Goal: Task Accomplishment & Management: Complete application form

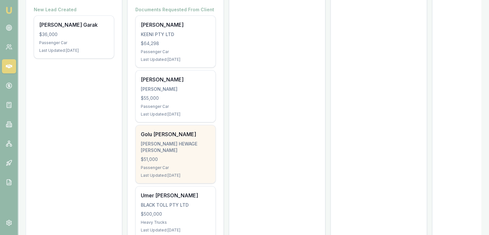
scroll to position [161, 0]
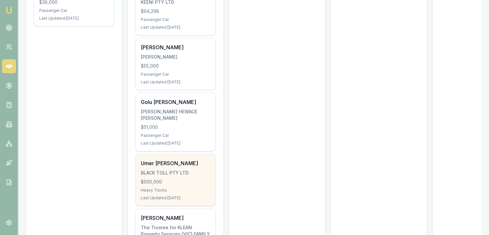
click at [169, 176] on div "Umer [PERSON_NAME] BLACK TOLL PTY LTD $500,000 Heavy Trucks Last Updated: [DATE]" at bounding box center [176, 179] width 80 height 51
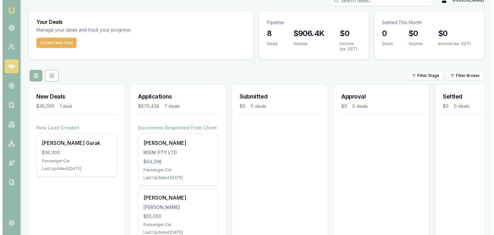
scroll to position [0, 0]
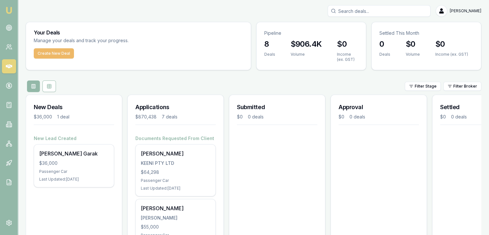
click at [62, 55] on button "Create New Deal" at bounding box center [54, 53] width 40 height 10
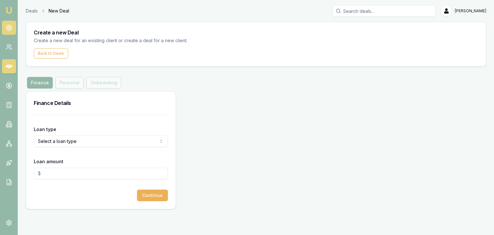
click at [11, 21] on link at bounding box center [9, 28] width 14 height 14
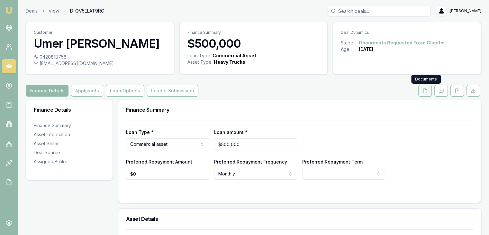
click at [423, 91] on icon at bounding box center [425, 90] width 5 height 5
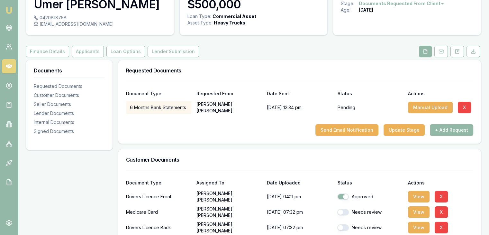
scroll to position [64, 0]
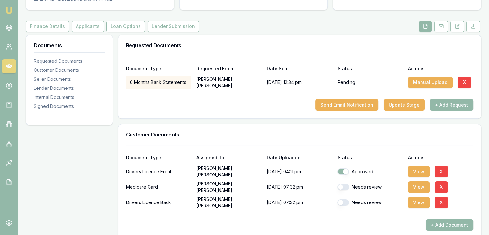
click at [344, 186] on button "button" at bounding box center [343, 187] width 12 height 6
checkbox input "true"
click at [347, 199] on div "Needs review" at bounding box center [369, 202] width 65 height 6
click at [346, 201] on button "button" at bounding box center [343, 202] width 12 height 6
checkbox input "true"
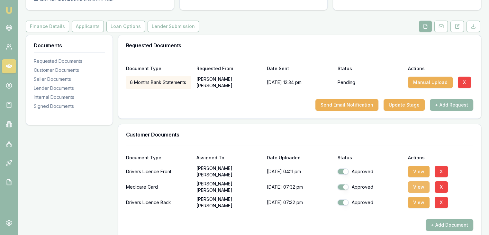
click at [418, 185] on button "View" at bounding box center [419, 187] width 22 height 12
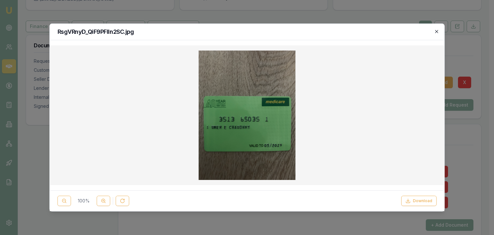
click at [435, 30] on icon "button" at bounding box center [436, 31] width 3 height 3
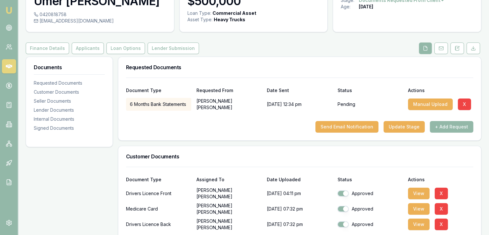
scroll to position [32, 0]
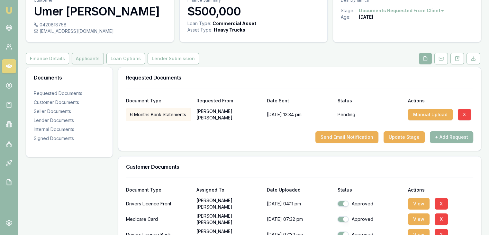
click at [80, 59] on button "Applicants" at bounding box center [88, 59] width 32 height 12
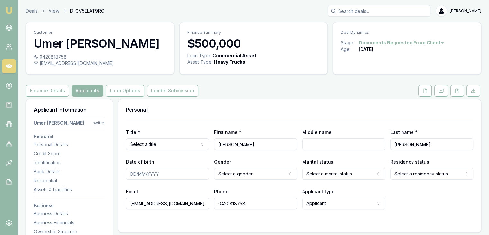
click at [160, 146] on html "Emu Broker Deals View D-QV5ELAT9RC Pinkesh Patel Toggle Menu Customer Umer Ejaz…" at bounding box center [244, 117] width 489 height 235
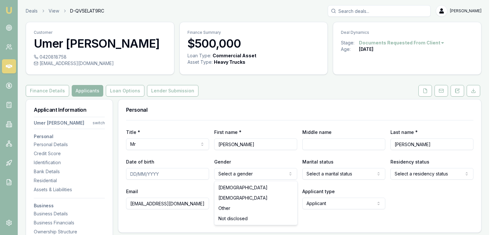
click at [261, 171] on html "Emu Broker Deals View D-QV5ELAT9RC Pinkesh Patel Toggle Menu Customer Umer Ejaz…" at bounding box center [247, 117] width 494 height 235
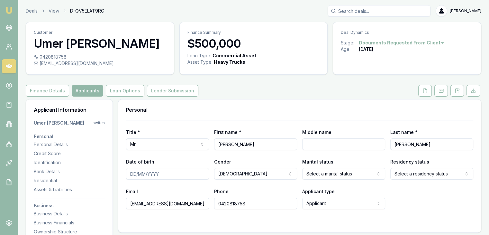
click at [317, 174] on html "Emu Broker Deals View D-QV5ELAT9RC Pinkesh Patel Toggle Menu Customer Umer Ejaz…" at bounding box center [244, 117] width 489 height 235
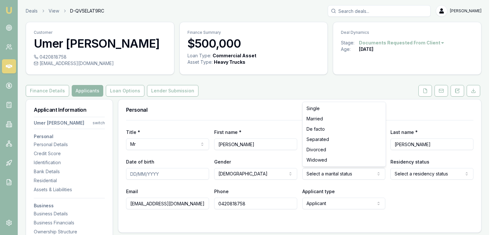
drag, startPoint x: 311, startPoint y: 108, endPoint x: 312, endPoint y: 112, distance: 3.4
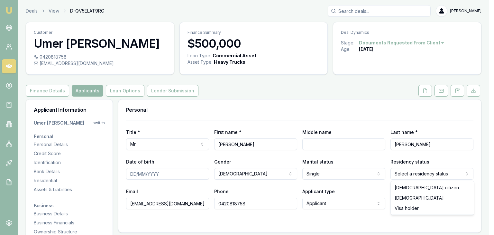
click at [426, 170] on html "Emu Broker Deals View D-QV5ELAT9RC Pinkesh Patel Toggle Menu Customer Umer Ejaz…" at bounding box center [247, 117] width 494 height 235
select select "PERMANENT_RESIDENT"
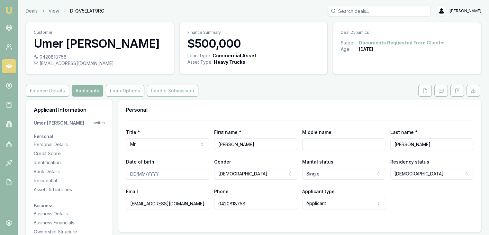
click at [399, 194] on div "Email black.toll@outlook.com Phone 0420818758 Applicant type Applicant Applican…" at bounding box center [299, 198] width 347 height 22
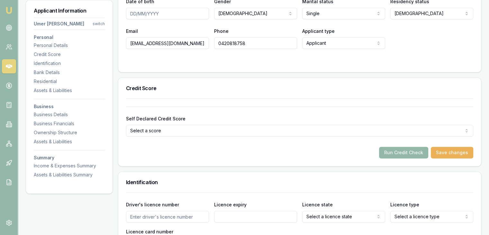
scroll to position [161, 0]
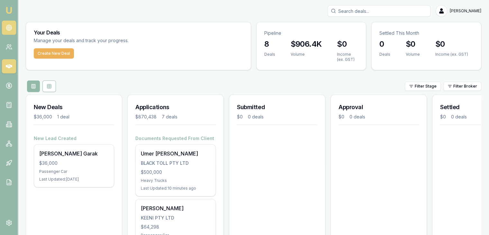
click at [8, 21] on link at bounding box center [9, 28] width 14 height 14
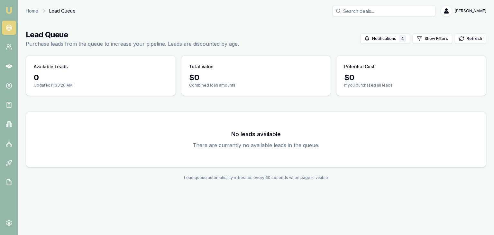
click at [6, 23] on link at bounding box center [9, 28] width 14 height 14
click at [6, 25] on icon at bounding box center [9, 27] width 6 height 6
click at [9, 8] on img at bounding box center [9, 10] width 8 height 8
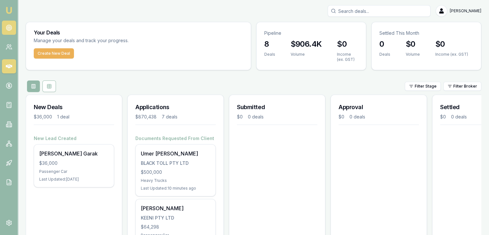
click at [6, 28] on icon at bounding box center [9, 27] width 6 height 6
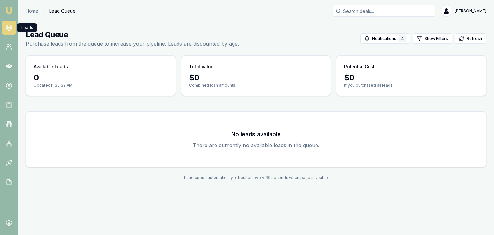
click at [6, 28] on icon at bounding box center [9, 27] width 6 height 6
click at [12, 50] on link at bounding box center [9, 47] width 14 height 14
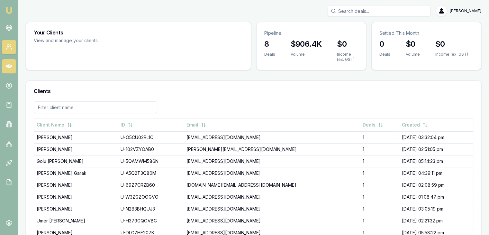
click at [14, 67] on link at bounding box center [9, 66] width 14 height 14
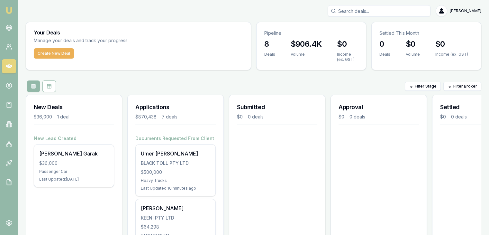
click at [13, 77] on nav "Emu Broker" at bounding box center [9, 97] width 18 height 194
click at [12, 83] on link at bounding box center [9, 85] width 14 height 14
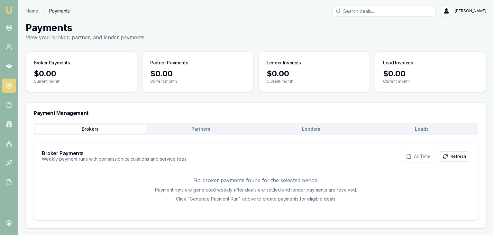
click at [11, 8] on img at bounding box center [9, 10] width 8 height 8
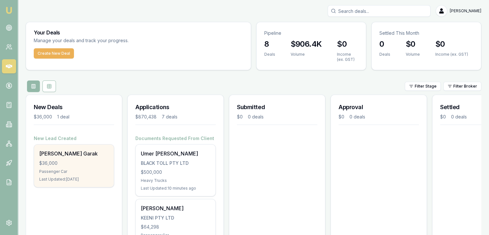
click at [80, 168] on div "Somil Garak $36,000 Passenger Car Last Updated: 5 days ago" at bounding box center [74, 165] width 80 height 42
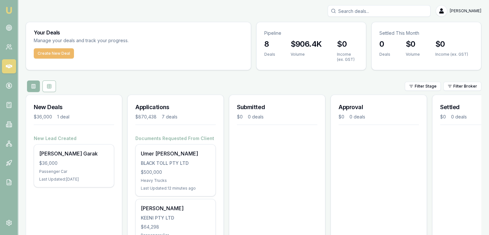
click at [51, 51] on button "Create New Deal" at bounding box center [54, 53] width 40 height 10
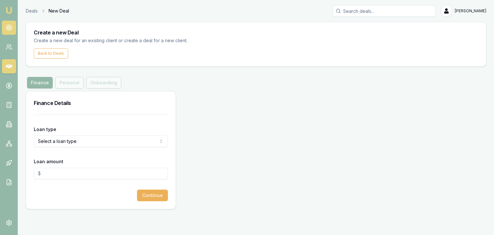
click at [9, 26] on icon at bounding box center [9, 27] width 6 height 6
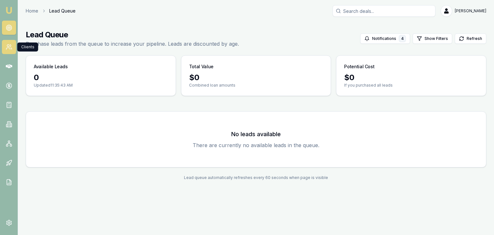
click at [11, 51] on link at bounding box center [9, 47] width 14 height 14
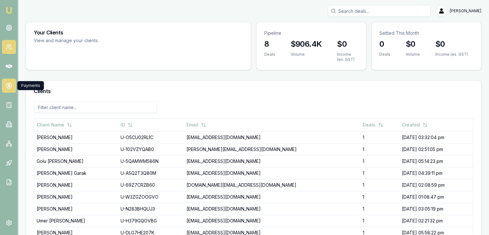
click at [9, 85] on icon at bounding box center [9, 85] width 6 height 6
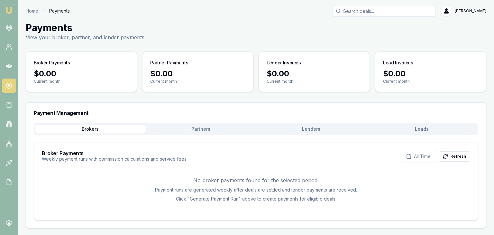
click at [9, 5] on link "Emu Broker" at bounding box center [9, 10] width 10 height 10
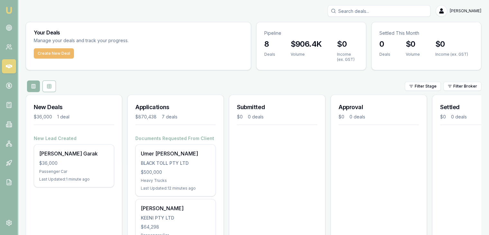
click at [53, 52] on button "Create New Deal" at bounding box center [54, 53] width 40 height 10
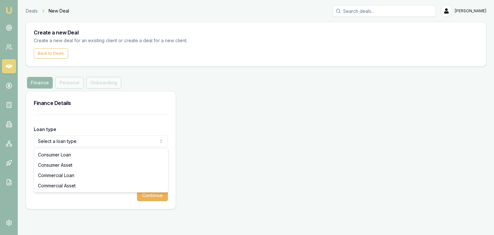
click at [67, 141] on html "Emu Broker Deals New Deal Pinkesh Patel Toggle Menu Create a new Deal Create a …" at bounding box center [247, 117] width 494 height 235
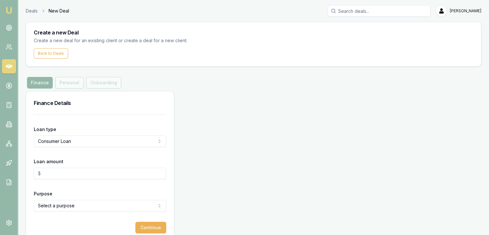
click at [56, 171] on input "Loan amount" at bounding box center [100, 174] width 133 height 12
type input "$50,000.00"
click at [59, 204] on html "Emu Broker Deals New Deal Pinkesh Patel Toggle Menu Create a new Deal Create a …" at bounding box center [247, 117] width 494 height 235
click at [59, 221] on html "Emu Broker Deals New Deal Pinkesh Patel Toggle Menu Create a new Deal Create a …" at bounding box center [244, 117] width 489 height 235
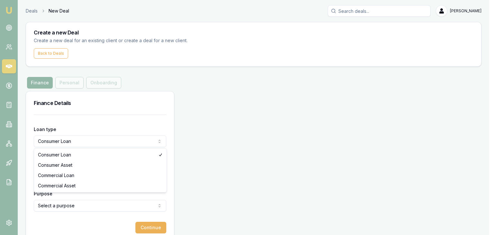
click at [60, 138] on html "Emu Broker Deals New Deal Pinkesh Patel Toggle Menu Create a new Deal Create a …" at bounding box center [247, 117] width 494 height 235
select select "CONSUMER_ASSET"
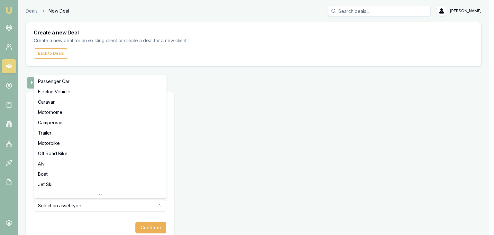
click at [59, 205] on html "Emu Broker Deals New Deal Pinkesh Patel Toggle Menu Create a new Deal Create a …" at bounding box center [247, 117] width 494 height 235
select select "ELECTRIC_VEHICLE"
drag, startPoint x: 49, startPoint y: 84, endPoint x: 49, endPoint y: 96, distance: 11.6
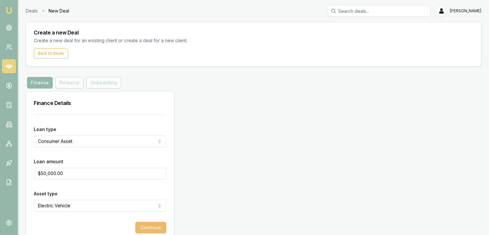
click at [139, 223] on button "Continue" at bounding box center [150, 228] width 31 height 12
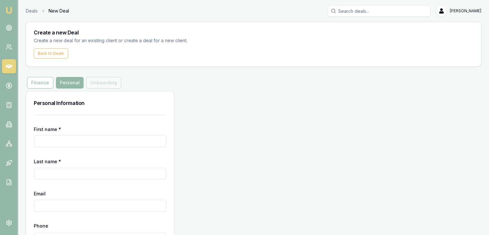
click at [106, 139] on input "First name *" at bounding box center [100, 141] width 133 height 12
type input "Vivian"
click at [44, 174] on input "Last name *" at bounding box center [100, 174] width 133 height 12
type input "Dabre"
click at [44, 210] on input "Email" at bounding box center [100, 206] width 133 height 12
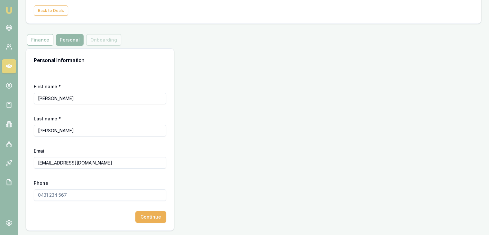
scroll to position [43, 0]
type input "vividabre5@gmail.com"
click at [60, 195] on input "Phone" at bounding box center [100, 195] width 133 height 12
click at [130, 195] on input "0410 391 5302" at bounding box center [100, 195] width 133 height 12
type input "0"
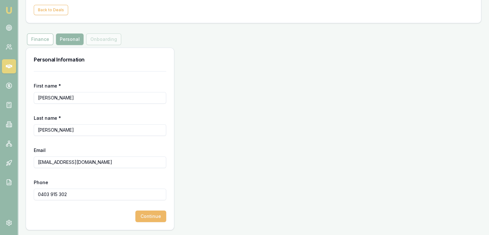
type input "0403 915 302"
click at [146, 218] on button "Continue" at bounding box center [150, 216] width 31 height 12
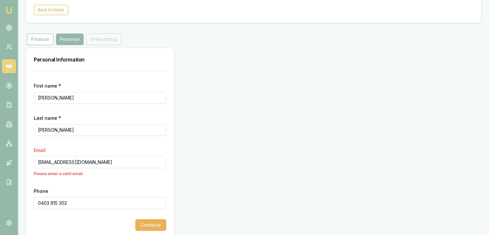
click at [99, 162] on input "vividabre5@gmail.com" at bounding box center [100, 162] width 133 height 12
type input "v"
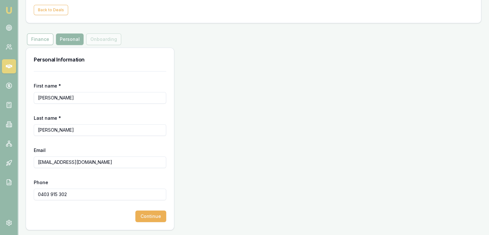
type input "vividabre5@gmail.com"
click at [77, 223] on div "First name * Vivian Last name * Dabre Email vividabre5@gmail.com Phone 0403 915…" at bounding box center [100, 150] width 148 height 159
click at [141, 214] on button "Continue" at bounding box center [150, 216] width 31 height 12
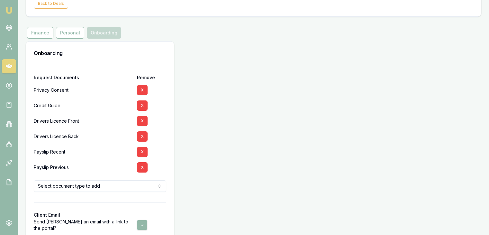
scroll to position [82, 0]
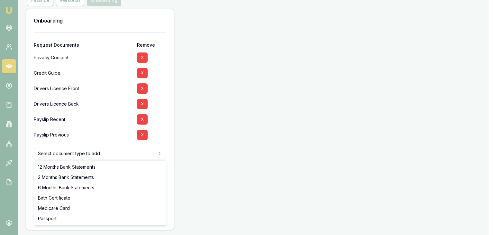
click at [123, 152] on html "Emu Broker Deals New Deal Pinkesh Patel Toggle Menu Create a new Deal Create a …" at bounding box center [247, 35] width 494 height 235
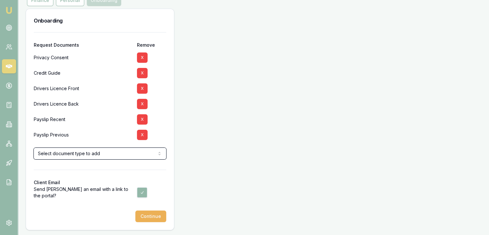
click at [218, 152] on html "Emu Broker Deals New Deal Pinkesh Patel Toggle Menu Create a new Deal Create a …" at bounding box center [244, 35] width 489 height 235
click at [158, 214] on button "Continue" at bounding box center [150, 216] width 31 height 12
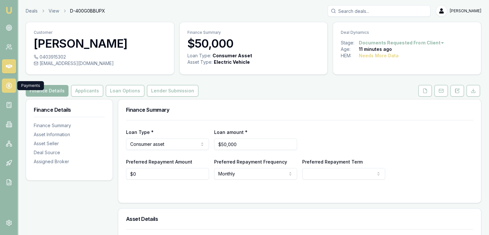
click at [9, 88] on icon at bounding box center [9, 85] width 6 height 6
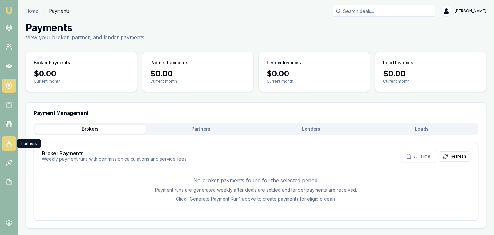
click at [8, 142] on icon at bounding box center [9, 143] width 6 height 6
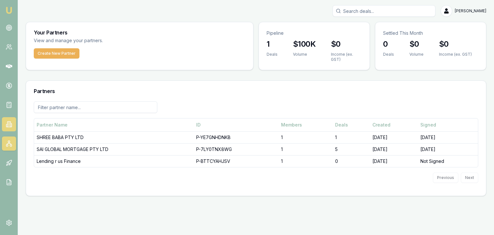
click at [8, 126] on icon at bounding box center [9, 124] width 6 height 6
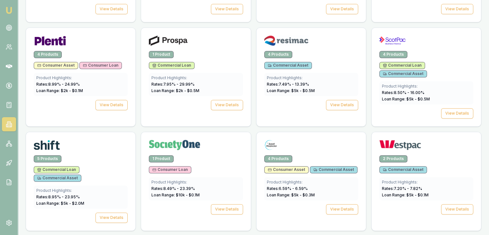
scroll to position [901, 0]
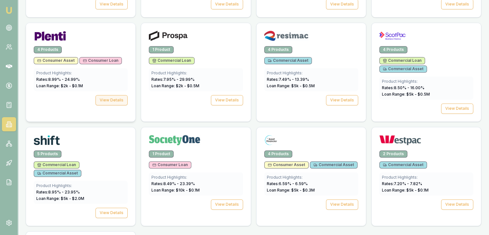
click at [107, 95] on button "View Details" at bounding box center [112, 100] width 32 height 10
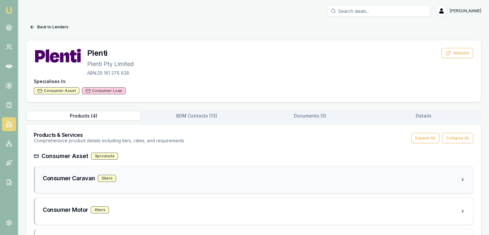
scroll to position [64, 0]
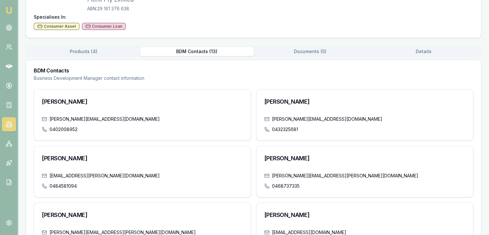
click at [194, 50] on button "BDM Contacts ( 13 )" at bounding box center [196, 51] width 113 height 9
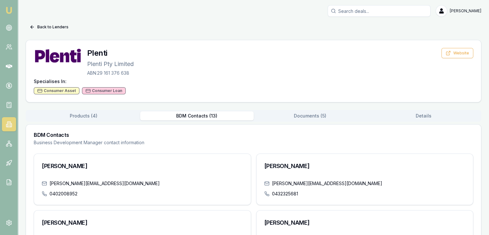
scroll to position [0, 0]
click at [10, 12] on img at bounding box center [9, 10] width 8 height 8
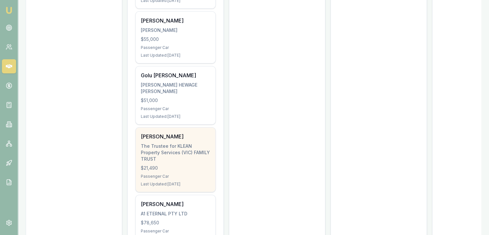
scroll to position [322, 0]
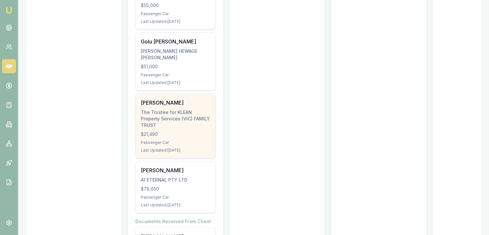
click at [166, 130] on div "Harshad Patel The Trustee for KLEAN Property Services (VIC) FAMILY TRUST $21,49…" at bounding box center [176, 126] width 80 height 64
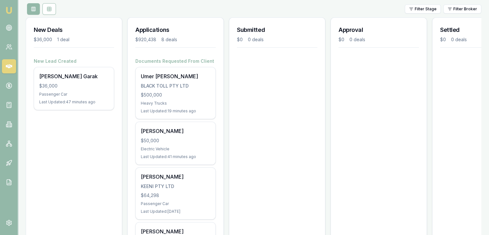
scroll to position [32, 0]
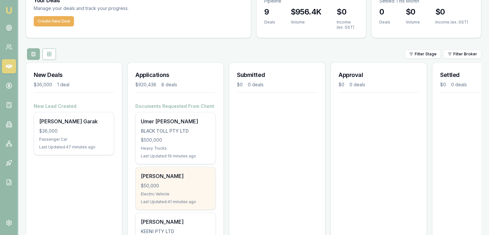
click at [153, 180] on div "Vivian Dabre $50,000 Electric Vehicle Last Updated: 41 minutes ago" at bounding box center [176, 188] width 80 height 42
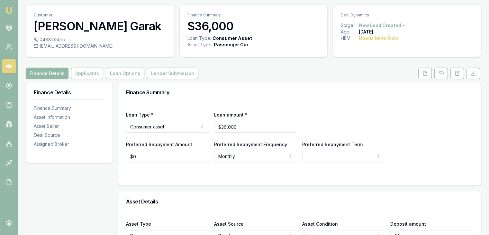
scroll to position [18, 0]
click at [88, 70] on button "Applicants" at bounding box center [87, 73] width 32 height 12
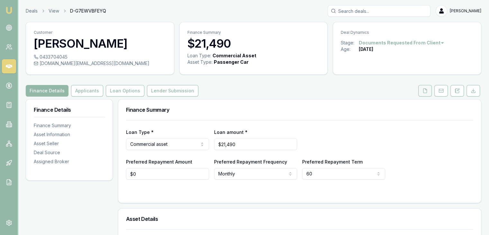
click at [425, 88] on icon at bounding box center [425, 90] width 5 height 5
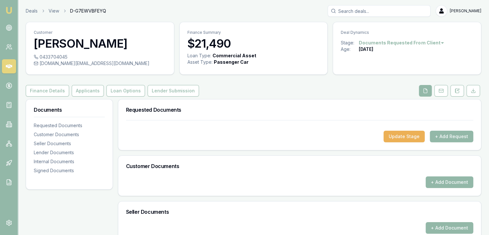
click at [426, 89] on icon at bounding box center [425, 90] width 5 height 5
click at [72, 93] on button "Applicants" at bounding box center [88, 91] width 32 height 12
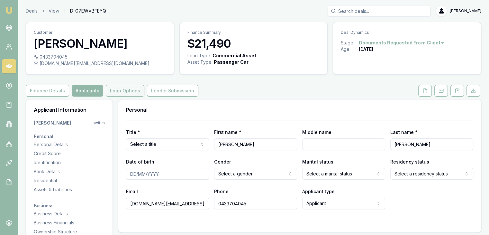
click at [110, 92] on button "Loan Options" at bounding box center [125, 91] width 39 height 12
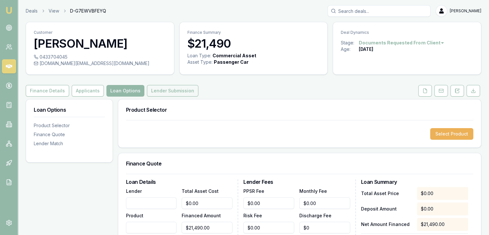
click at [158, 91] on button "Lender Submission" at bounding box center [172, 91] width 51 height 12
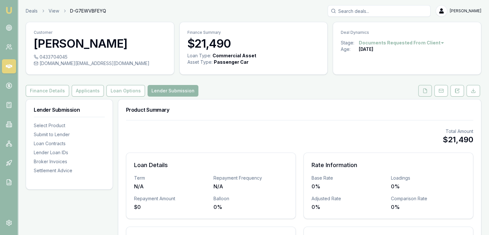
click at [419, 90] on button at bounding box center [426, 91] width 14 height 12
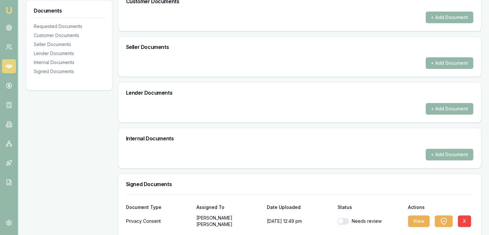
scroll to position [192, 0]
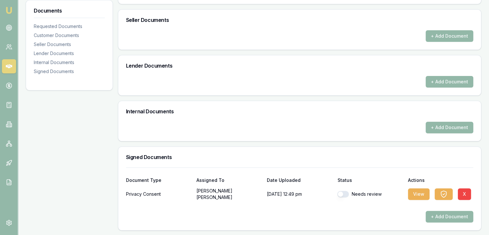
click at [344, 193] on button "button" at bounding box center [343, 194] width 12 height 6
checkbox input "true"
click at [417, 191] on button "View" at bounding box center [419, 194] width 22 height 12
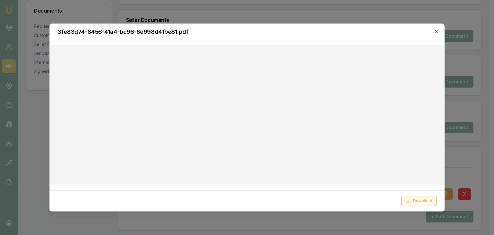
click at [410, 200] on icon at bounding box center [407, 200] width 5 height 5
click at [435, 30] on icon "button" at bounding box center [436, 31] width 5 height 5
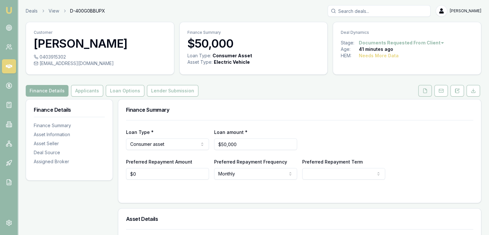
click at [424, 93] on icon at bounding box center [425, 90] width 5 height 5
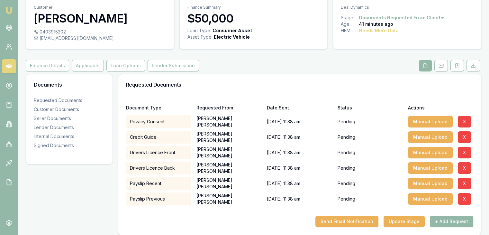
scroll to position [97, 0]
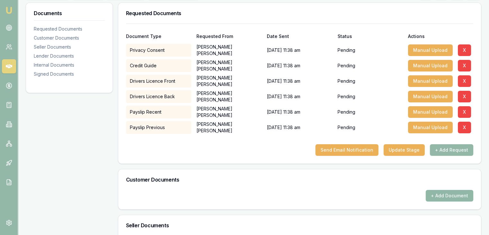
click at [440, 196] on button "+ Add Document" at bounding box center [450, 196] width 48 height 12
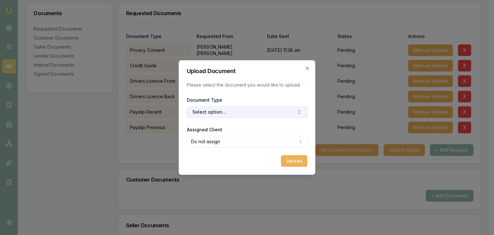
click at [245, 111] on button "Select option..." at bounding box center [247, 112] width 121 height 12
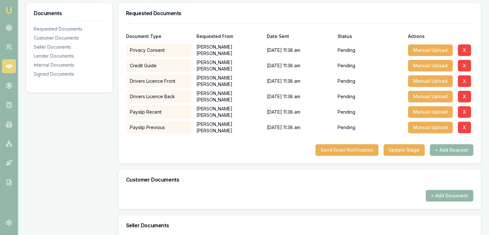
scroll to position [0, 0]
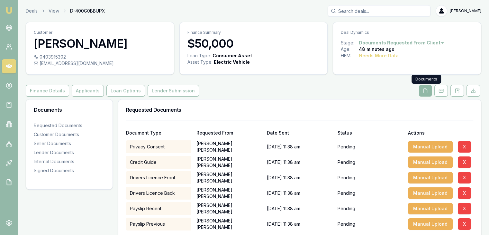
click at [425, 90] on icon at bounding box center [425, 90] width 5 height 5
click at [427, 90] on polyline at bounding box center [426, 88] width 1 height 1
click at [429, 89] on button at bounding box center [425, 91] width 13 height 12
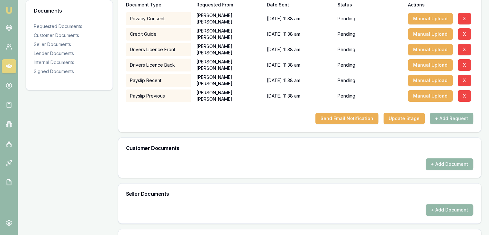
scroll to position [129, 0]
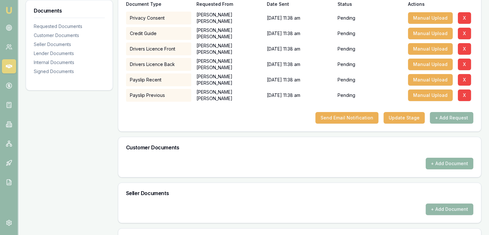
click at [431, 160] on button "+ Add Document" at bounding box center [450, 164] width 48 height 12
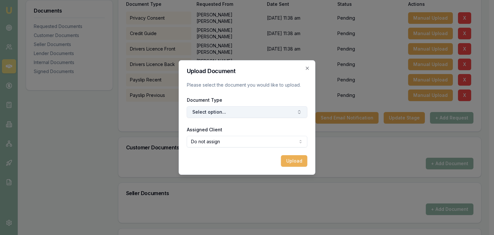
click at [280, 114] on button "Select option..." at bounding box center [247, 112] width 121 height 12
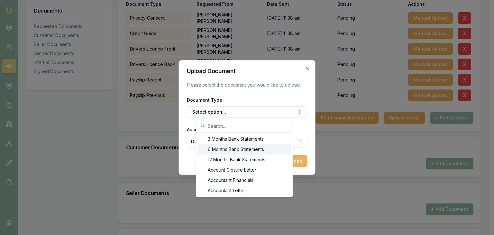
click at [246, 149] on div "6 Months Bank Statements" at bounding box center [245, 149] width 94 height 10
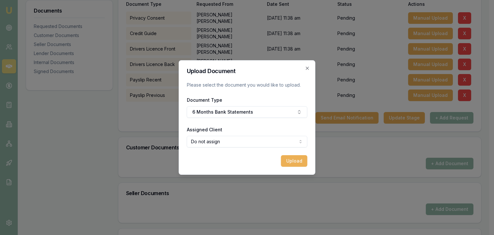
select select "U-R0Q3E7OWLP"
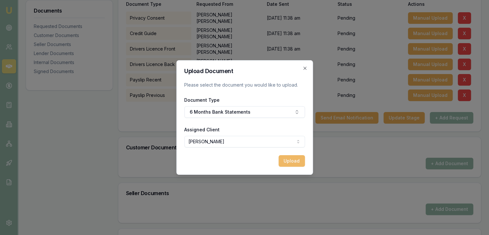
click at [283, 161] on button "Upload" at bounding box center [292, 161] width 26 height 12
click at [295, 162] on div "Uploading..." at bounding box center [244, 161] width 121 height 12
click at [305, 69] on icon "button" at bounding box center [304, 68] width 5 height 5
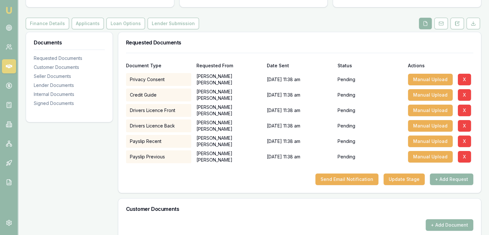
scroll to position [64, 0]
